Goal: Information Seeking & Learning: Learn about a topic

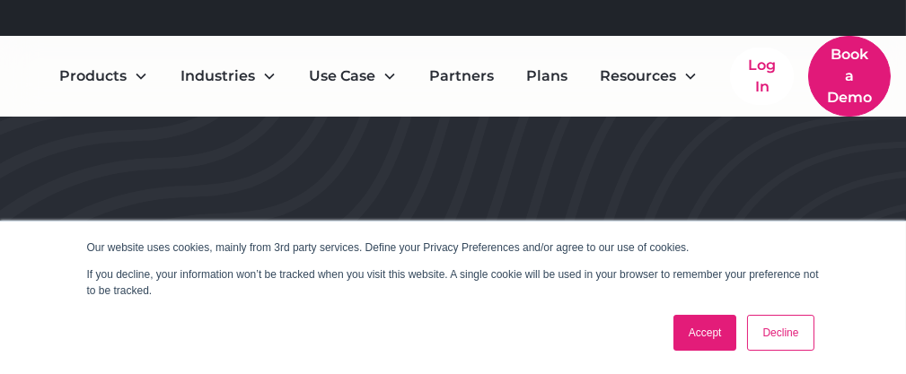
click at [792, 341] on link "Decline" at bounding box center [780, 333] width 66 height 36
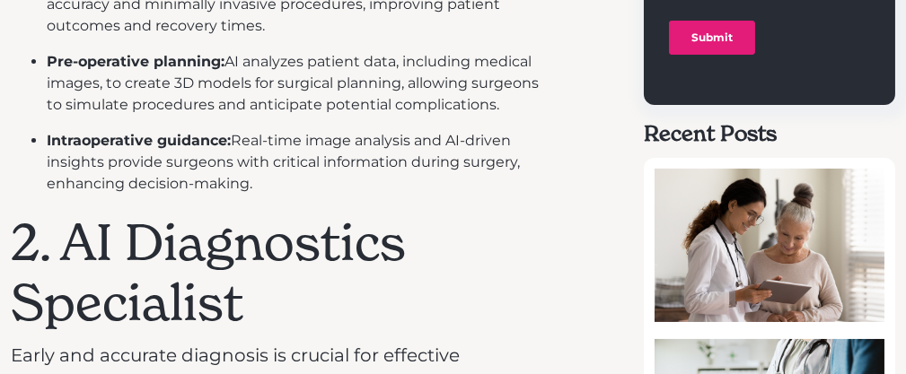
scroll to position [1347, 0]
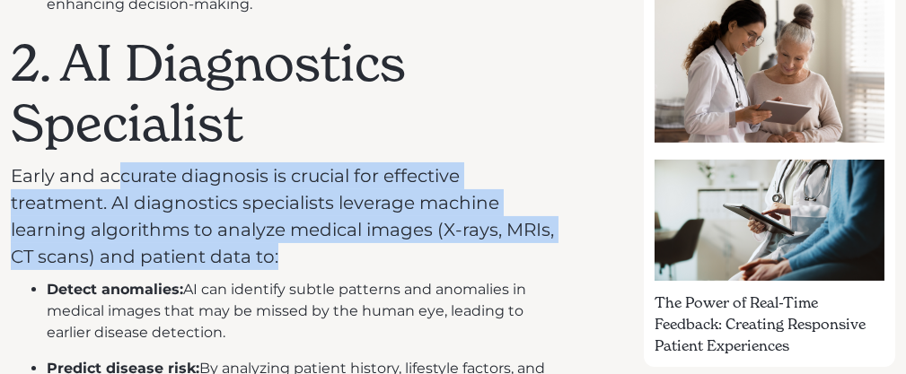
drag, startPoint x: 117, startPoint y: 172, endPoint x: 285, endPoint y: 252, distance: 186.0
click at [285, 252] on p "Early and accurate diagnosis is crucial for effective treatment. AI diagnostics…" at bounding box center [283, 217] width 545 height 108
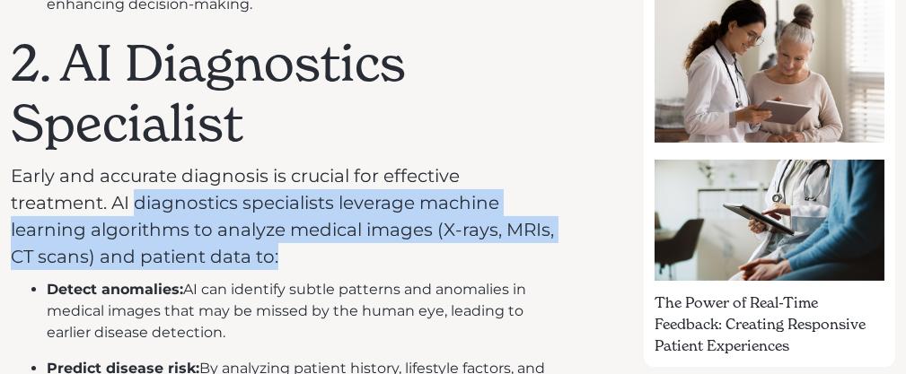
drag, startPoint x: 285, startPoint y: 252, endPoint x: 180, endPoint y: 206, distance: 114.1
click at [180, 206] on p "Early and accurate diagnosis is crucial for effective treatment. AI diagnostics…" at bounding box center [283, 217] width 545 height 108
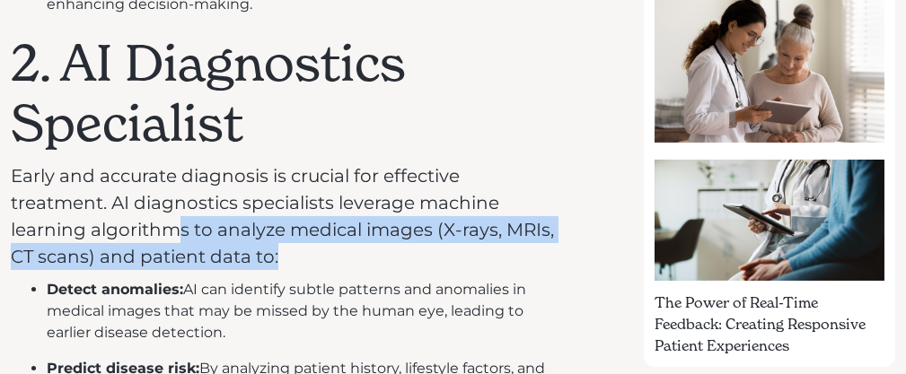
drag, startPoint x: 265, startPoint y: 236, endPoint x: 325, endPoint y: 255, distance: 63.0
click at [325, 255] on p "Early and accurate diagnosis is crucial for effective treatment. AI diagnostics…" at bounding box center [283, 217] width 545 height 108
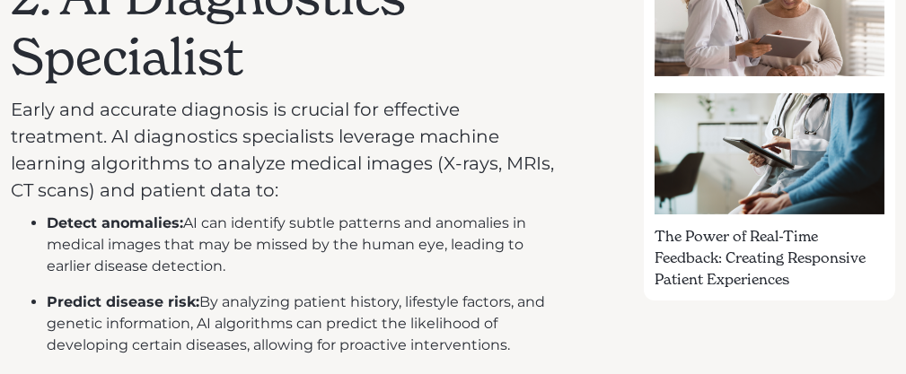
scroll to position [1437, 0]
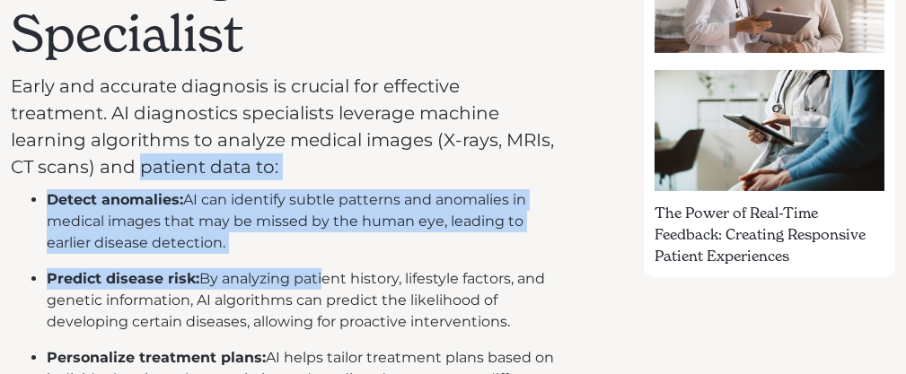
drag, startPoint x: 141, startPoint y: 164, endPoint x: 321, endPoint y: 260, distance: 203.7
click at [321, 260] on ul "Detect anomalies: AI can identify subtle patterns and anomalies in medical imag…" at bounding box center [283, 300] width 545 height 223
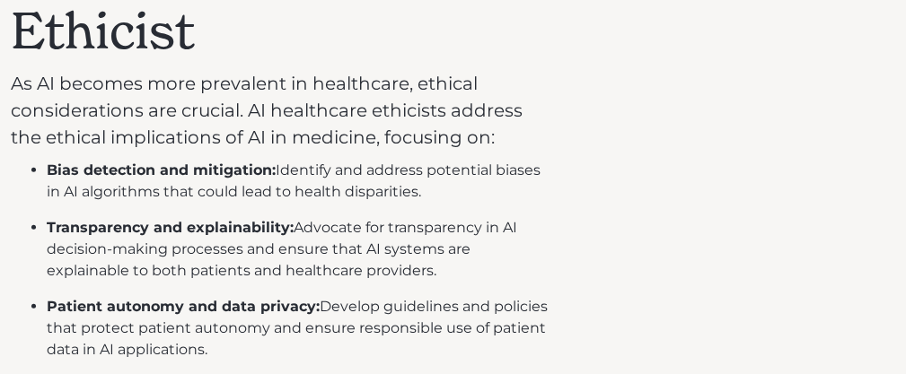
scroll to position [2963, 0]
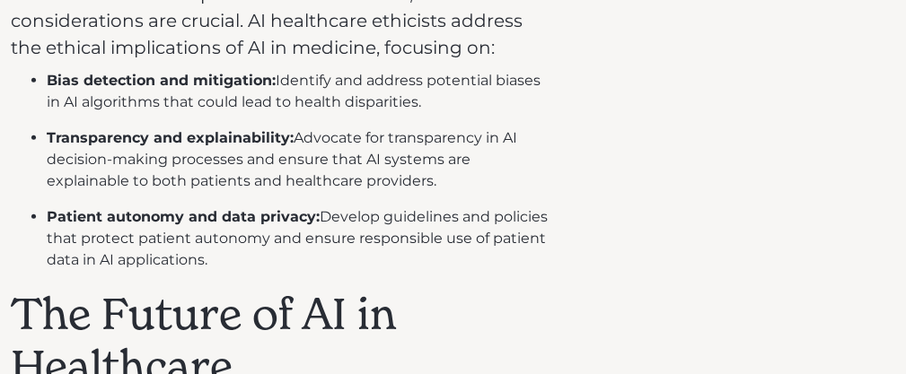
drag, startPoint x: 201, startPoint y: 227, endPoint x: 271, endPoint y: 259, distance: 77.1
click at [271, 259] on li "Patient autonomy and data privacy: Develop guidelines and policies that protect…" at bounding box center [301, 239] width 509 height 65
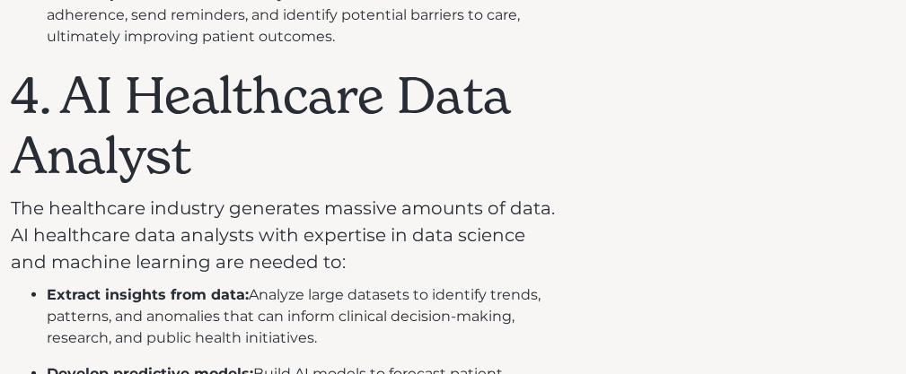
scroll to position [2334, 0]
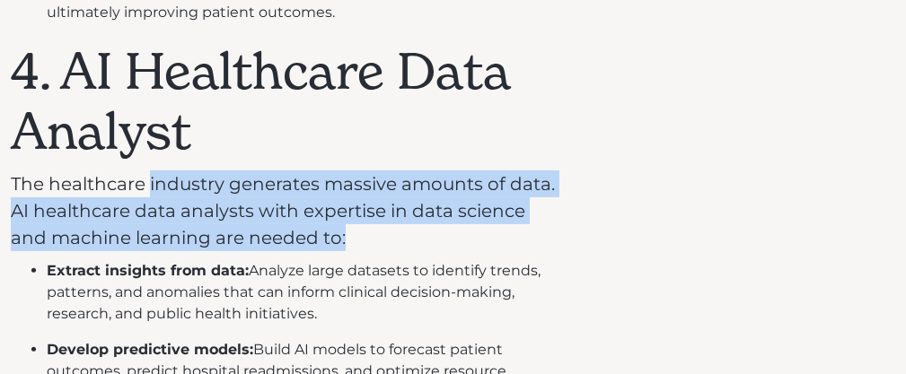
drag, startPoint x: 148, startPoint y: 180, endPoint x: 366, endPoint y: 239, distance: 226.1
click at [366, 239] on p "The healthcare industry generates massive amounts of data. AI healthcare data a…" at bounding box center [283, 211] width 545 height 81
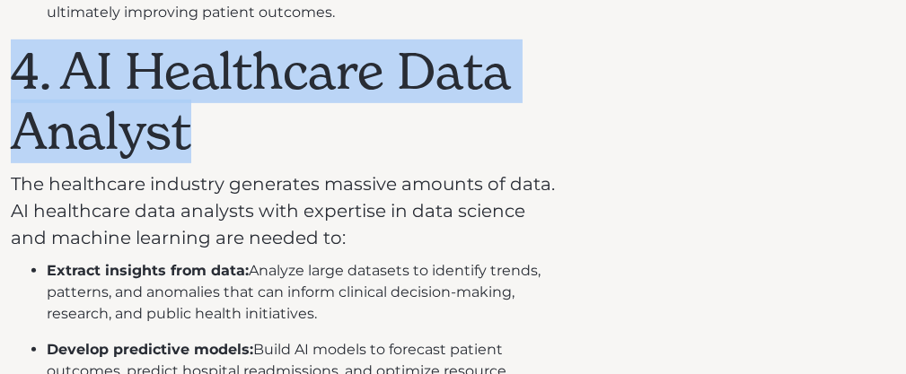
drag, startPoint x: 24, startPoint y: 76, endPoint x: 198, endPoint y: 134, distance: 182.6
click at [198, 134] on h1 "4. AI Healthcare Data Analyst" at bounding box center [283, 101] width 545 height 120
